Goal: Navigation & Orientation: Find specific page/section

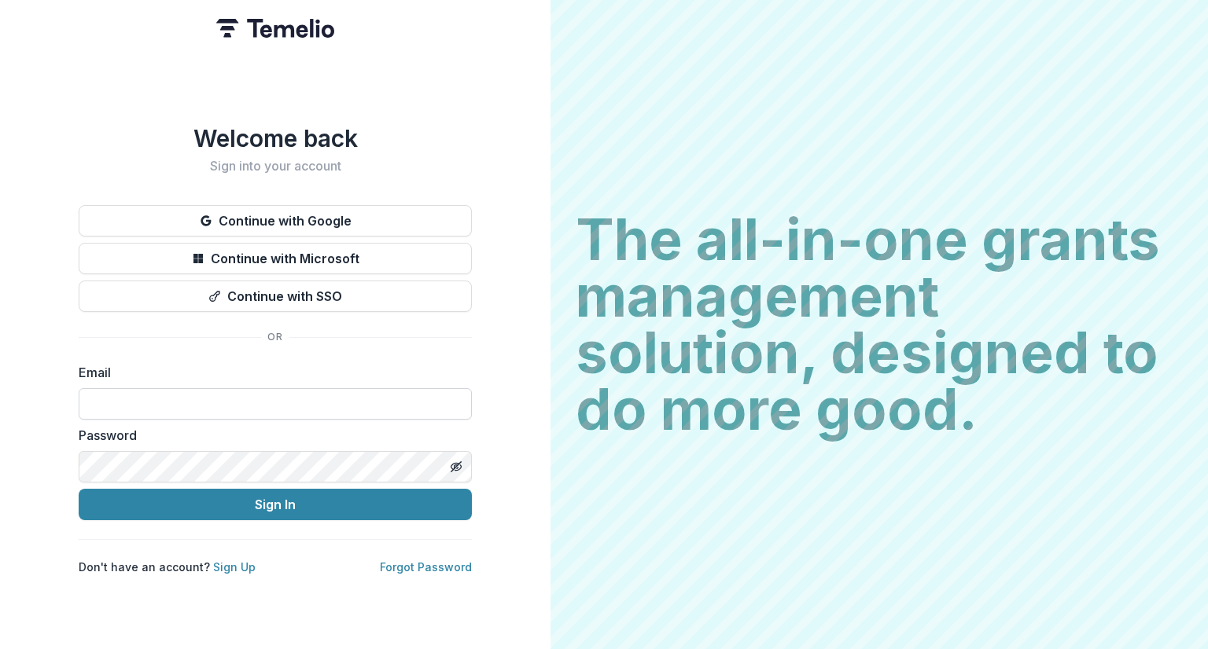
click at [184, 393] on input at bounding box center [275, 403] width 393 height 31
type input "**********"
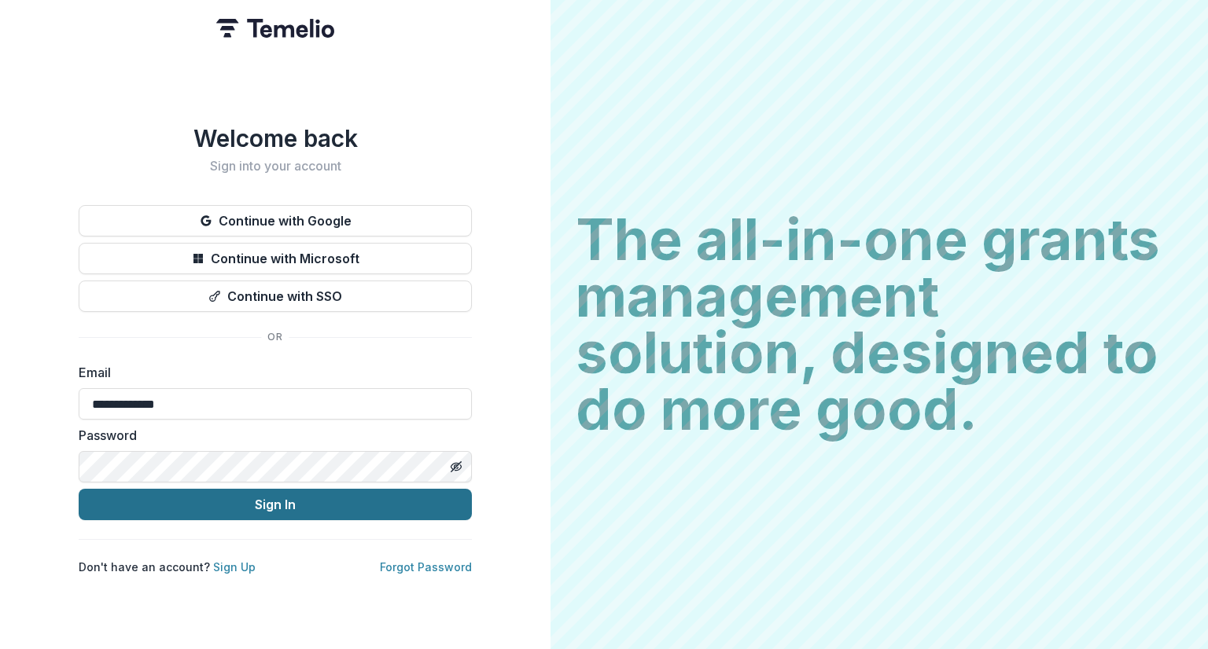
click at [208, 495] on button "Sign In" at bounding box center [275, 504] width 393 height 31
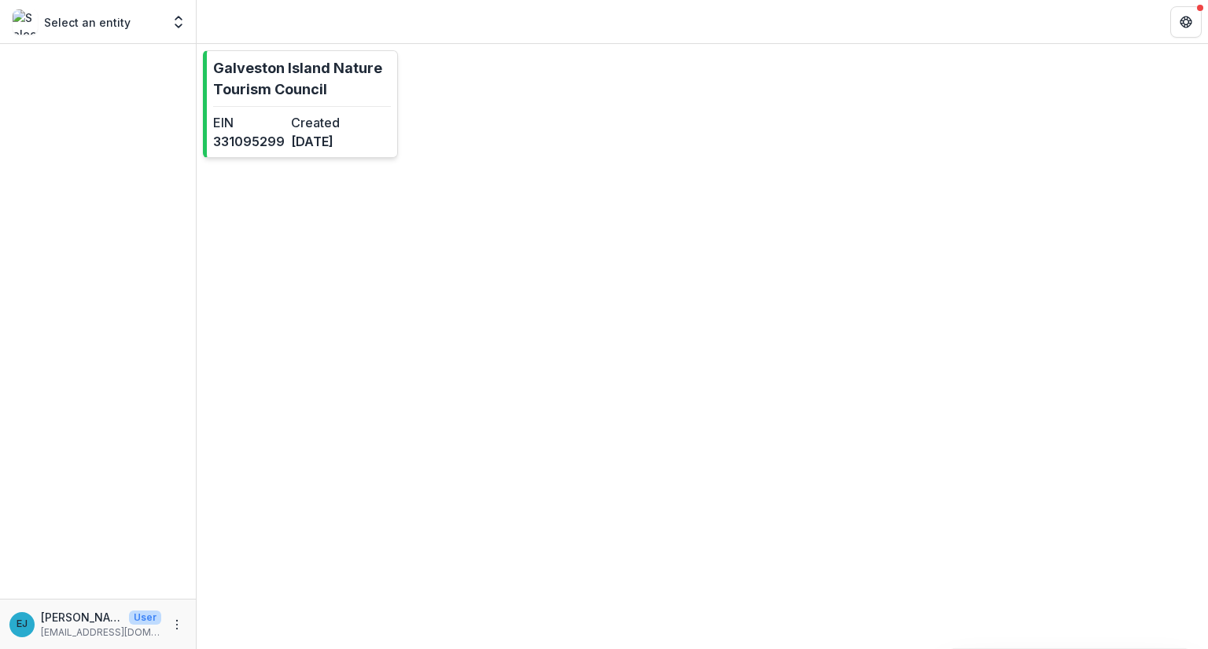
click at [258, 72] on p "Galveston Island Nature Tourism Council" at bounding box center [302, 78] width 178 height 42
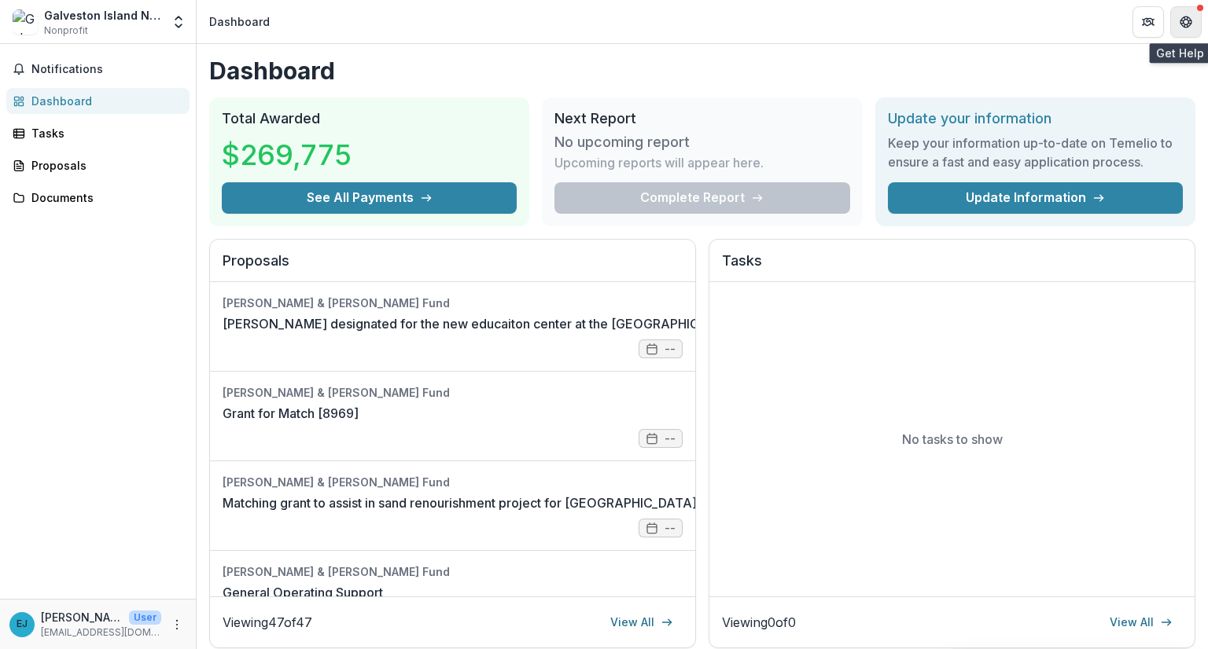
click at [1175, 29] on button "Get Help" at bounding box center [1185, 21] width 31 height 31
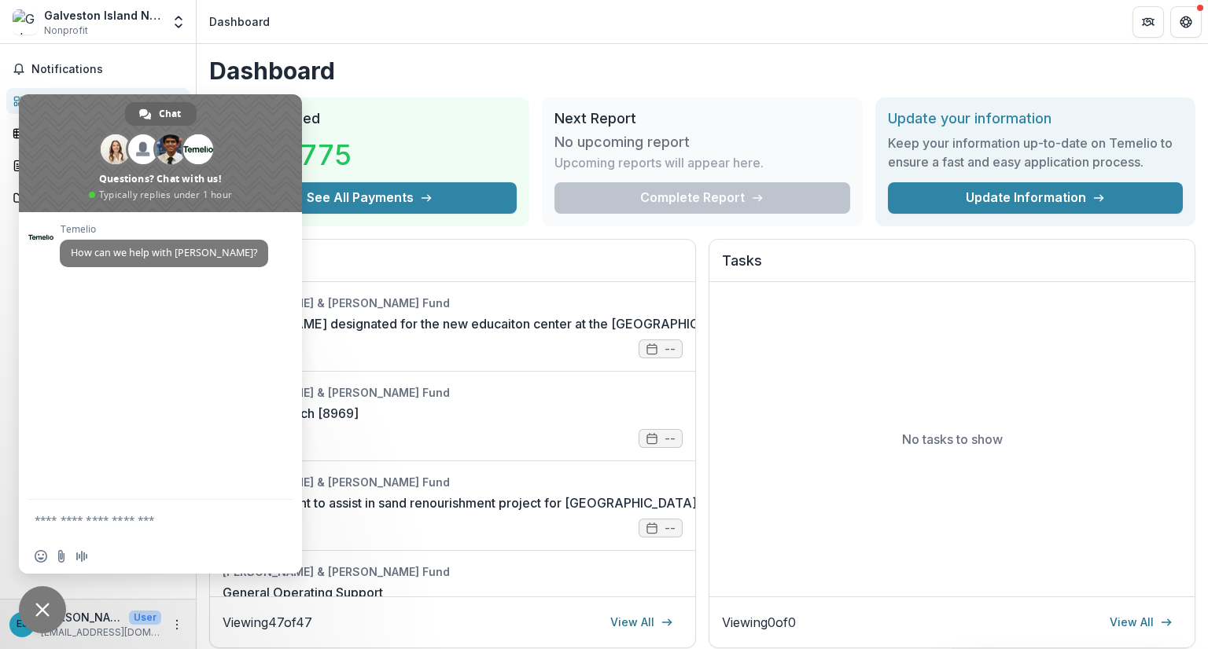
click at [401, 58] on h1 "Dashboard" at bounding box center [702, 71] width 986 height 28
click at [41, 608] on span "Close chat" at bounding box center [42, 610] width 14 height 14
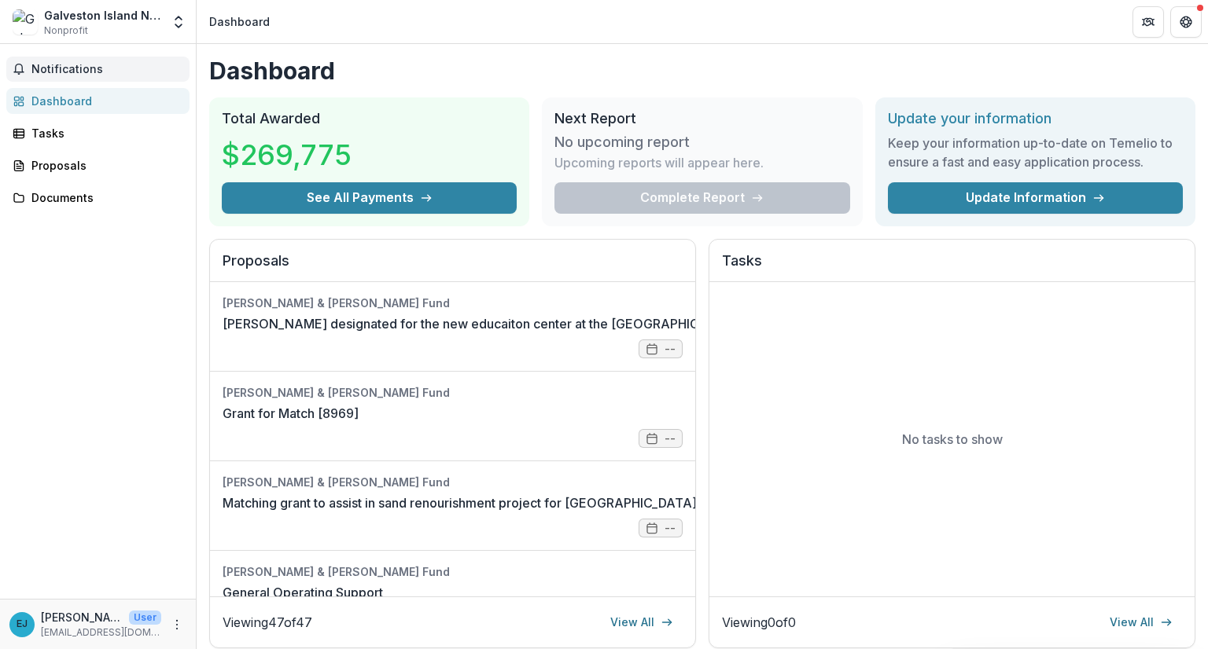
click at [72, 58] on button "Notifications" at bounding box center [97, 69] width 183 height 25
click at [63, 131] on div "Tasks" at bounding box center [103, 133] width 145 height 17
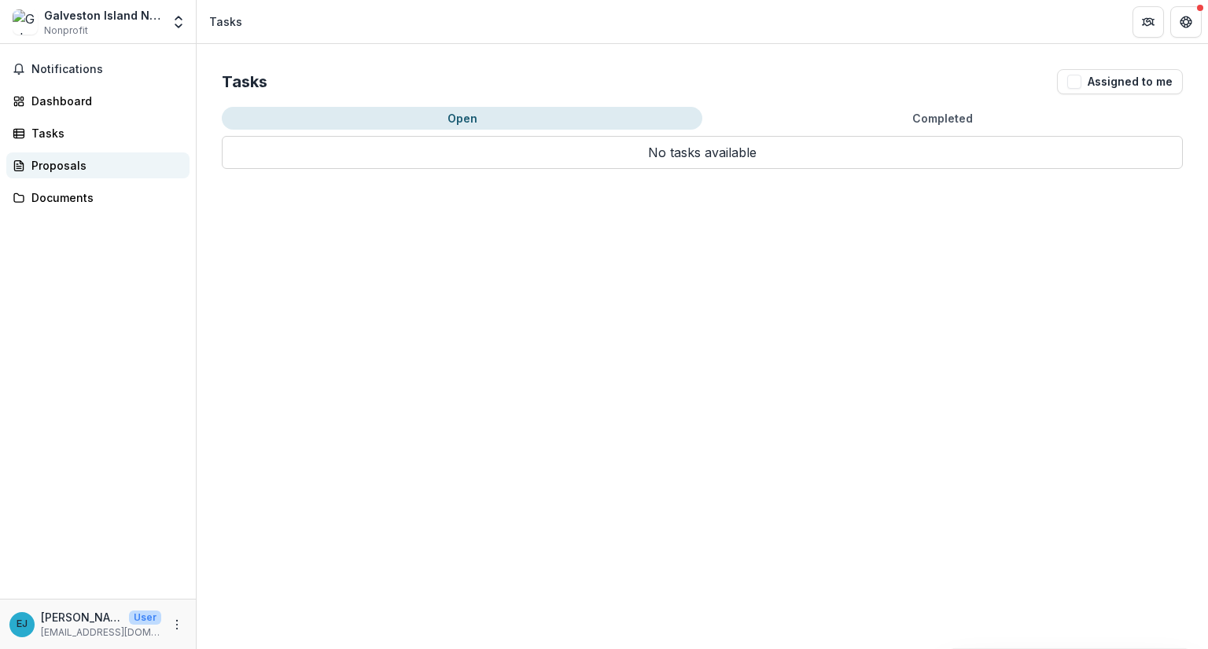
click at [47, 164] on div "Proposals" at bounding box center [103, 165] width 145 height 17
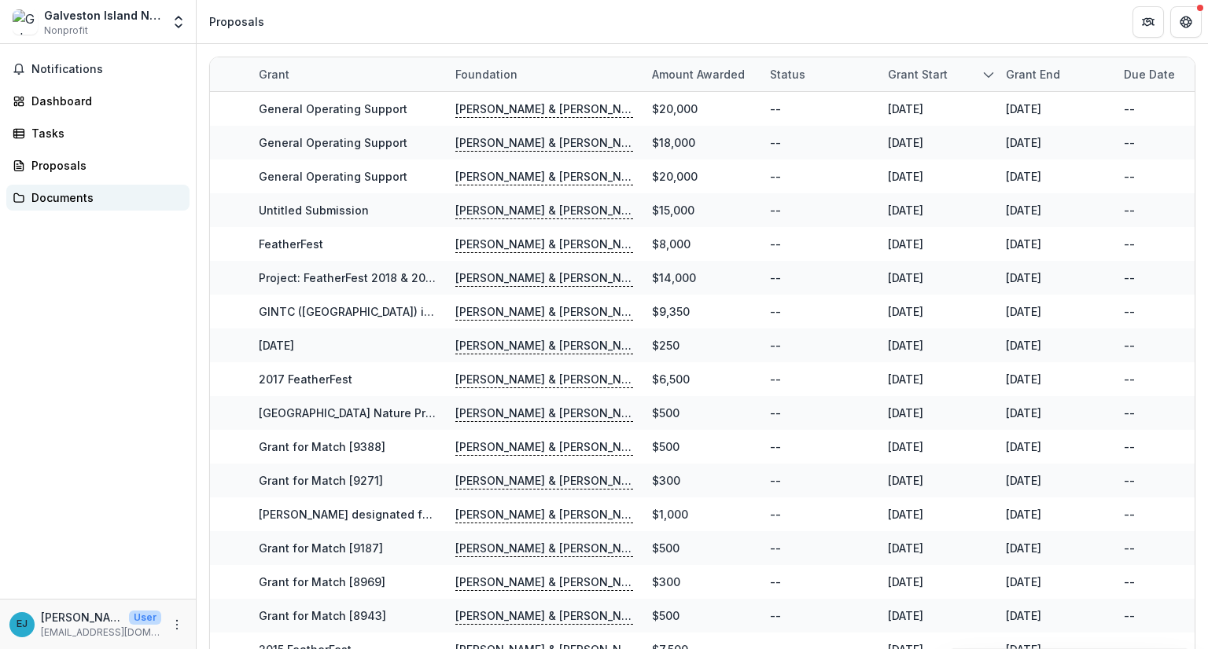
click at [50, 197] on div "Documents" at bounding box center [103, 197] width 145 height 17
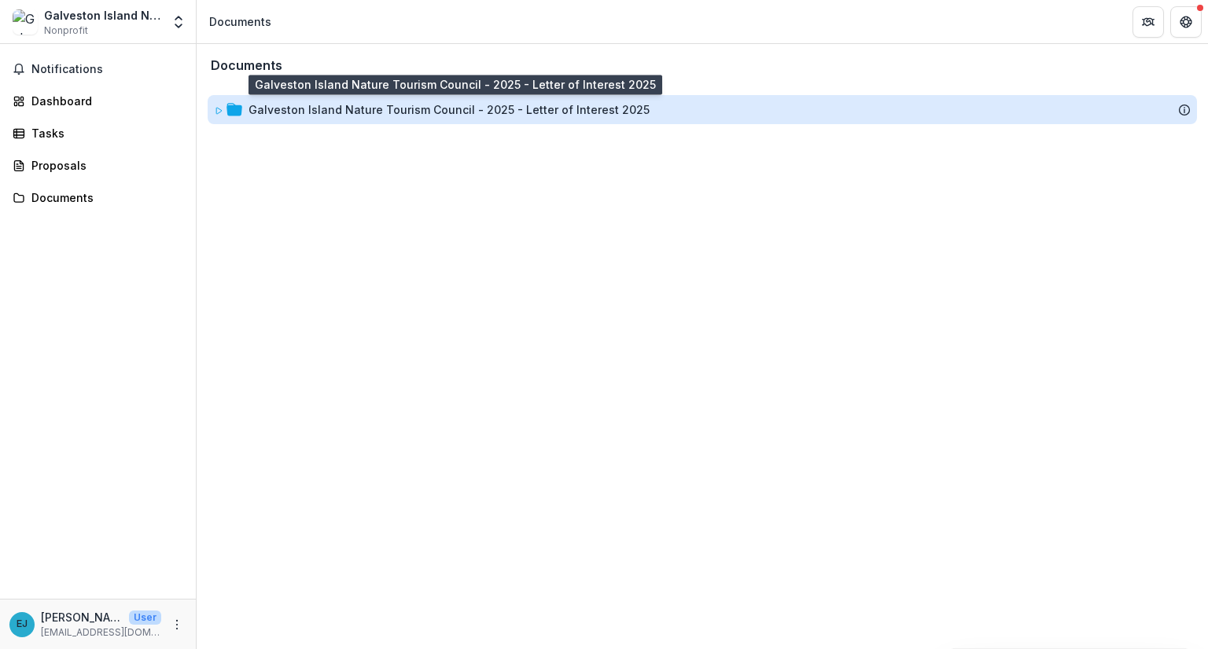
click at [321, 112] on div "Galveston Island Nature Tourism Council - 2025 - Letter of Interest 2025" at bounding box center [448, 109] width 401 height 17
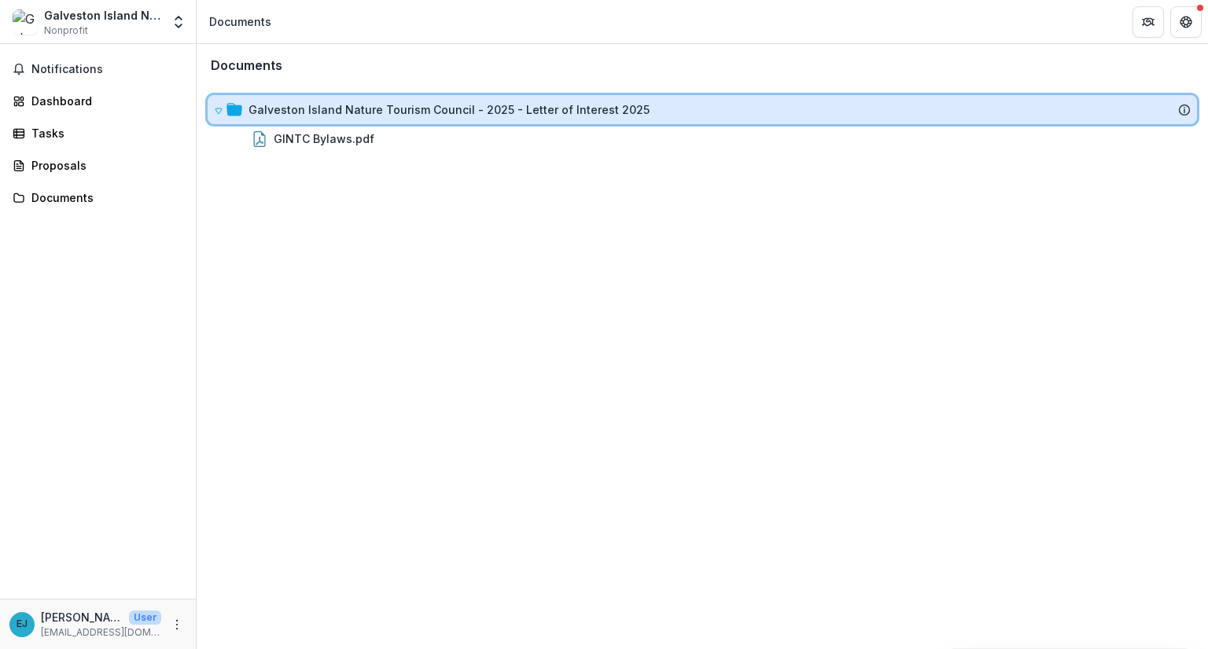
click at [220, 104] on span at bounding box center [218, 109] width 9 height 17
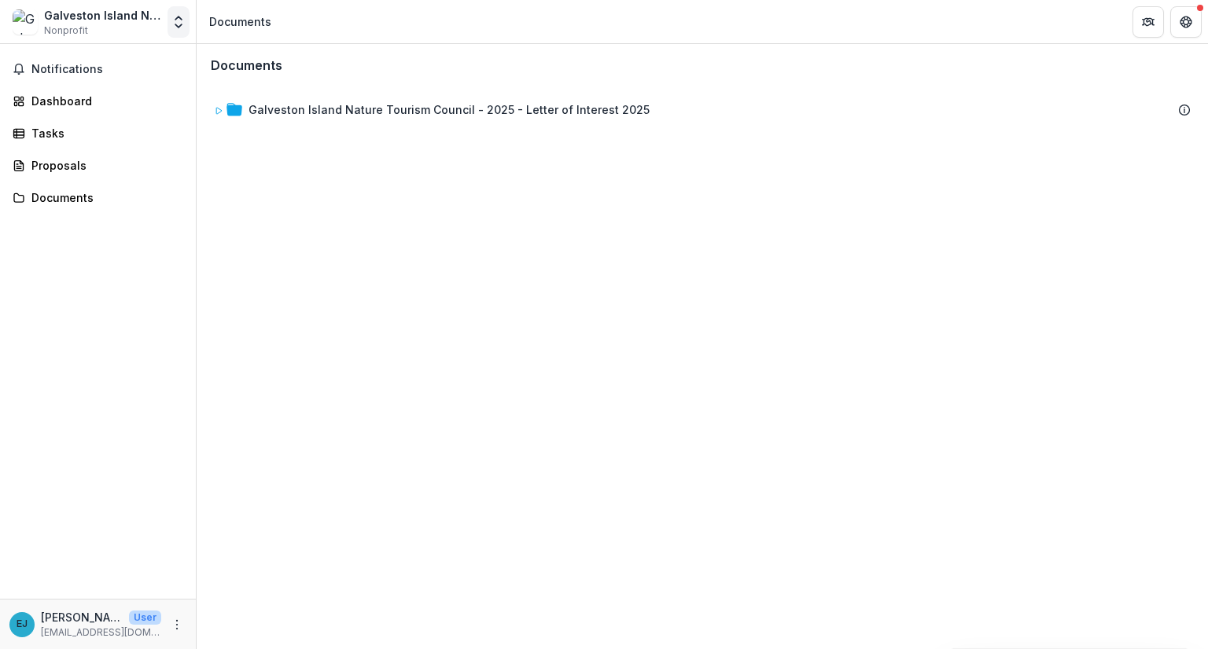
click at [182, 23] on icon "Open entity switcher" at bounding box center [179, 22] width 16 height 16
click at [68, 95] on div "Dashboard" at bounding box center [103, 101] width 145 height 17
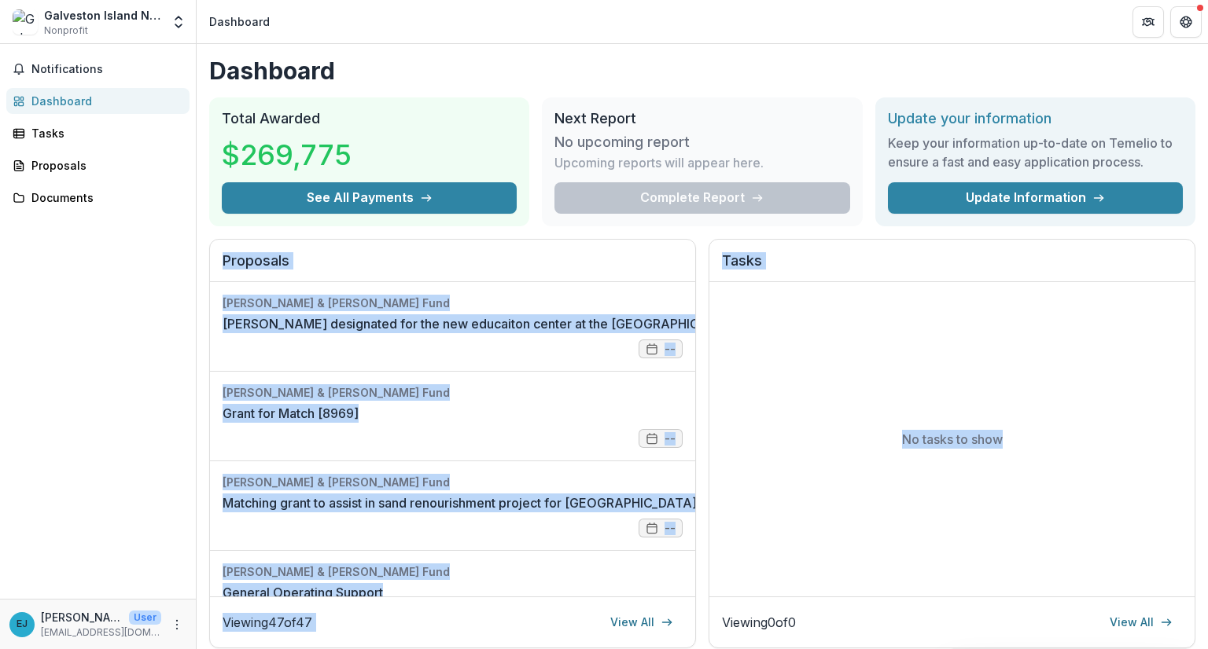
drag, startPoint x: 1207, startPoint y: 205, endPoint x: 1207, endPoint y: 328, distance: 122.7
click at [1207, 328] on div "Dashboard Total Awarded $269,775 See All Payments Next Report No upcoming repor…" at bounding box center [702, 346] width 1011 height 605
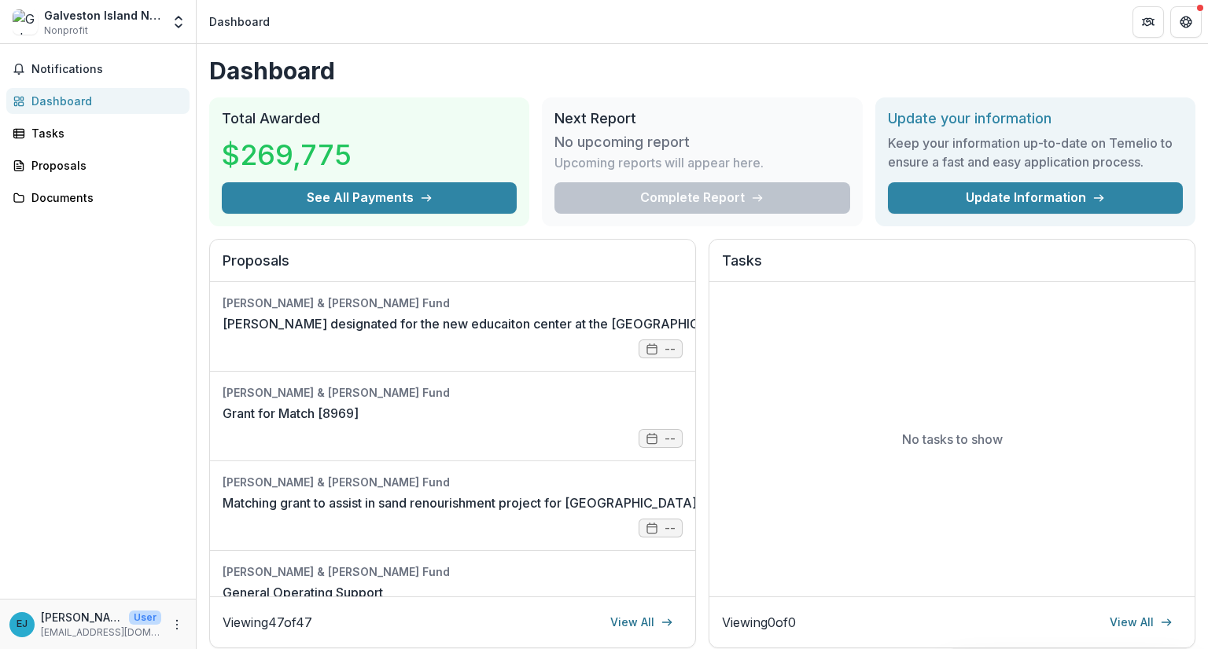
click at [86, 361] on div "Notifications Dashboard Tasks Proposals Documents" at bounding box center [98, 321] width 196 height 555
click at [1201, 444] on div "Dashboard Total Awarded $269,775 See All Payments Next Report No upcoming repor…" at bounding box center [702, 561] width 1011 height 1034
drag, startPoint x: 1207, startPoint y: 381, endPoint x: 1203, endPoint y: 448, distance: 66.9
click at [1203, 448] on div "Dashboard Total Awarded $269,775 See All Payments Next Report No upcoming repor…" at bounding box center [702, 346] width 1011 height 605
click at [635, 621] on link "View All" at bounding box center [642, 622] width 82 height 25
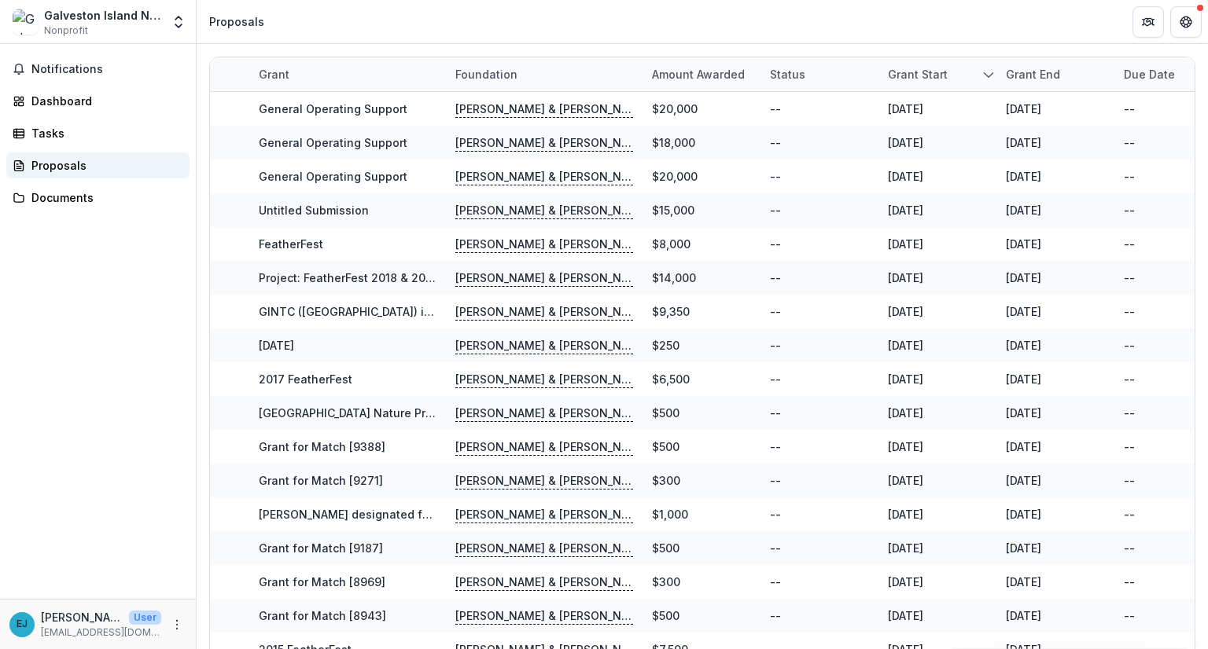
click at [50, 164] on div "Proposals" at bounding box center [103, 165] width 145 height 17
click at [60, 107] on div "Dashboard" at bounding box center [103, 101] width 145 height 17
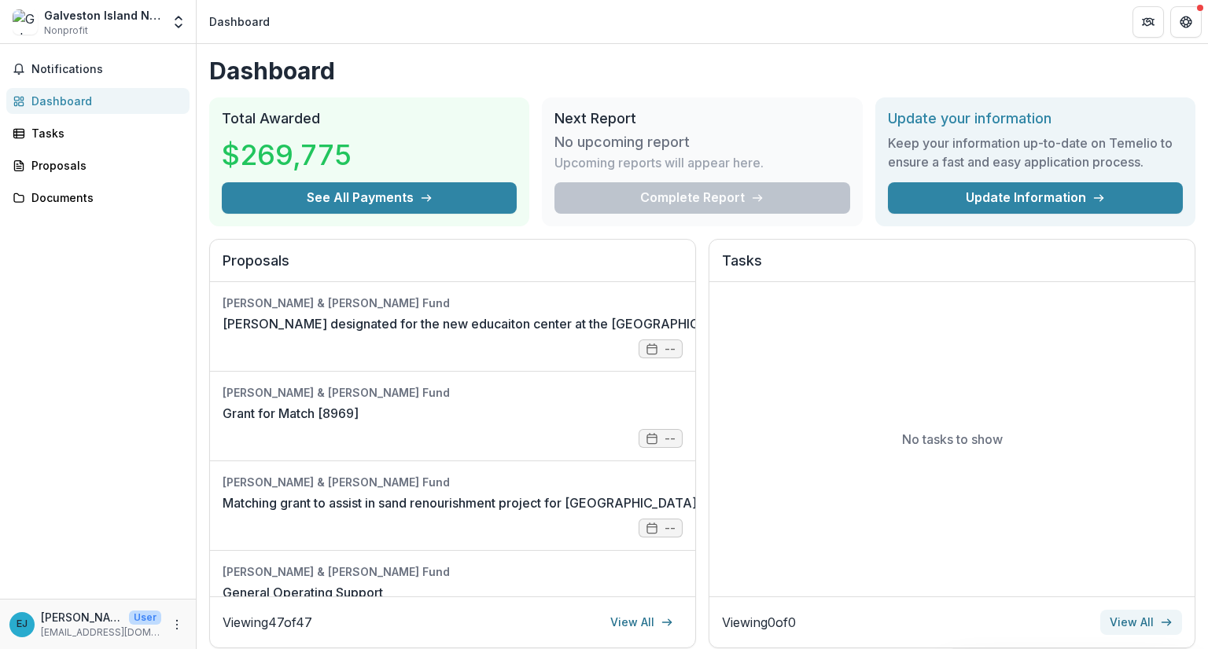
click at [1132, 614] on link "View All" at bounding box center [1141, 622] width 82 height 25
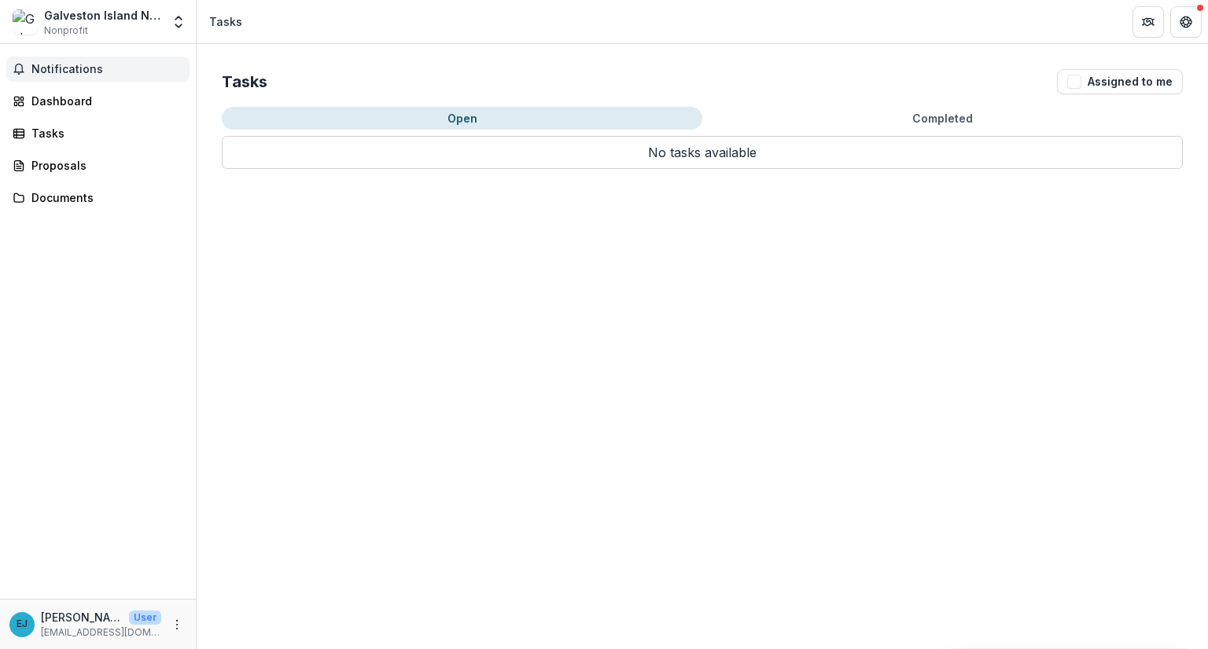
click at [59, 59] on button "Notifications" at bounding box center [97, 69] width 183 height 25
